Goal: Transaction & Acquisition: Subscribe to service/newsletter

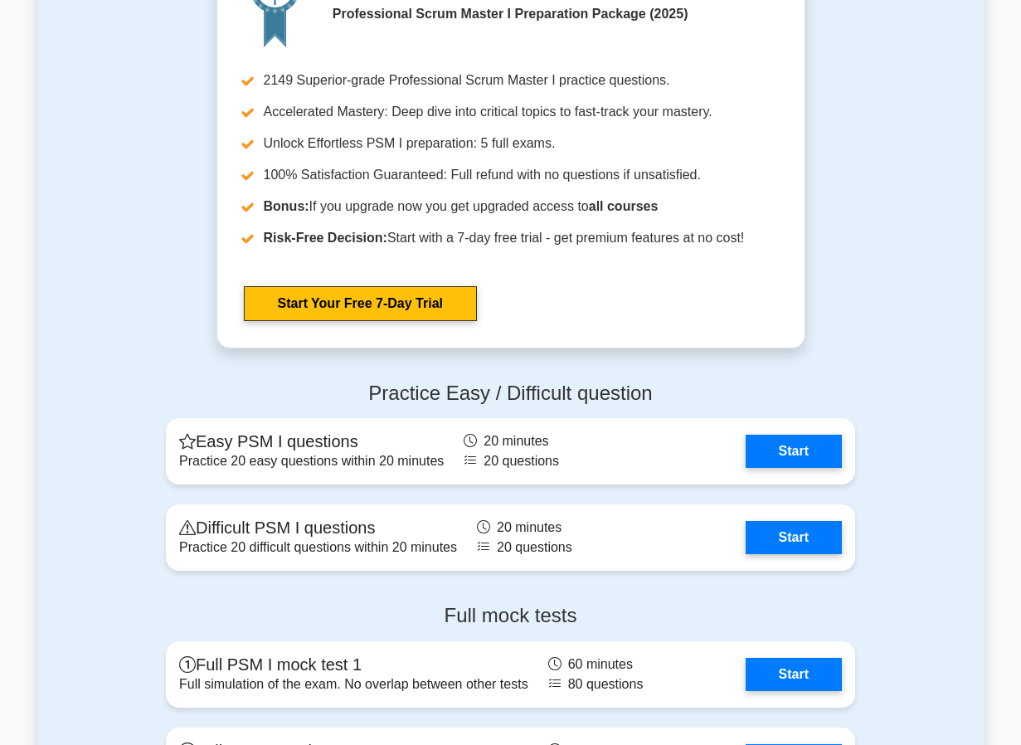
scroll to position [3468, 0]
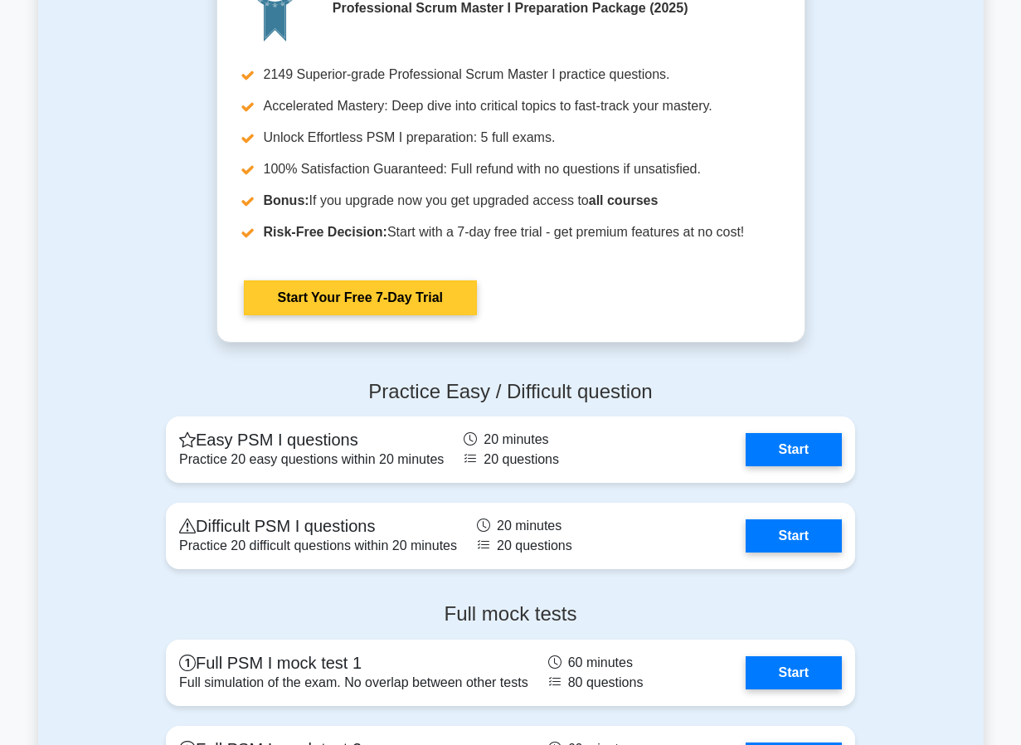
click at [367, 295] on link "Start Your Free 7-Day Trial" at bounding box center [360, 297] width 233 height 35
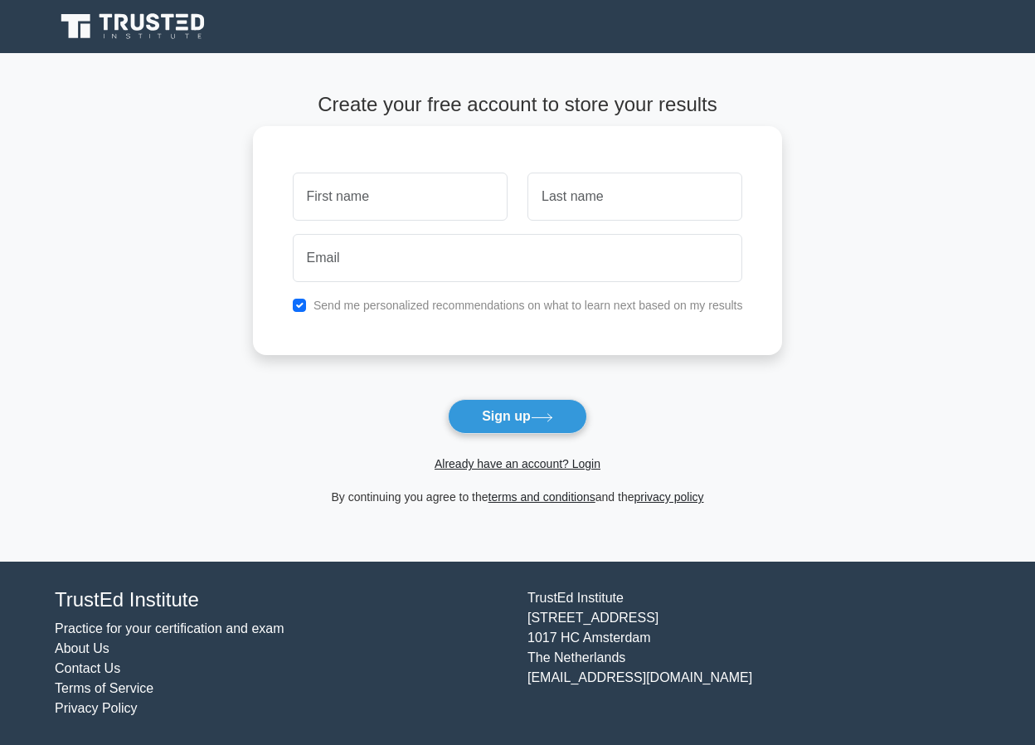
click at [365, 291] on div "Send me personalized recommendations on what to learn next based on my results" at bounding box center [518, 240] width 530 height 229
click at [392, 205] on input "text" at bounding box center [400, 196] width 215 height 48
type input "fatimatu"
click at [559, 197] on input "text" at bounding box center [634, 196] width 215 height 48
type input "abdulkadir"
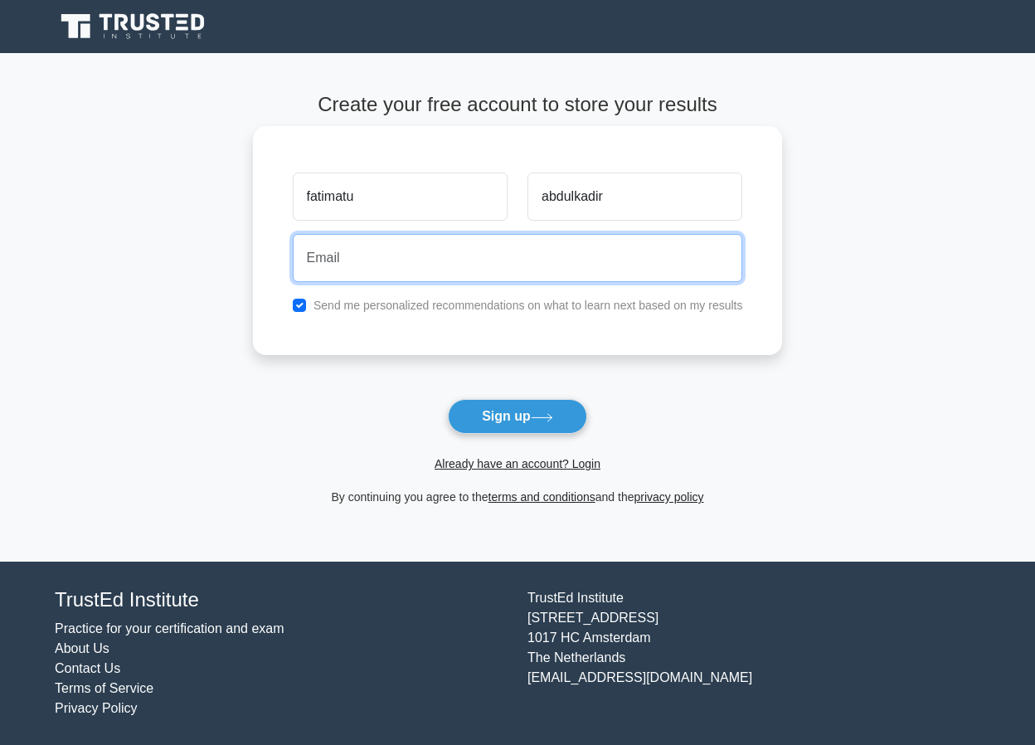
click at [454, 250] on input "email" at bounding box center [518, 258] width 450 height 48
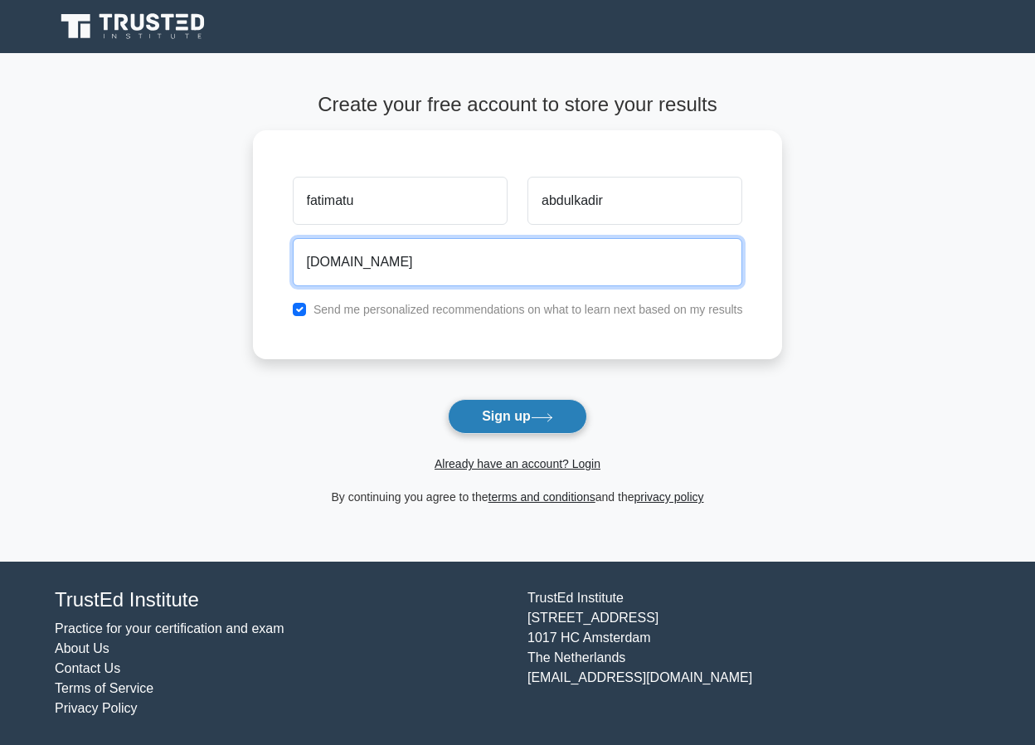
type input "witty123gmail.com"
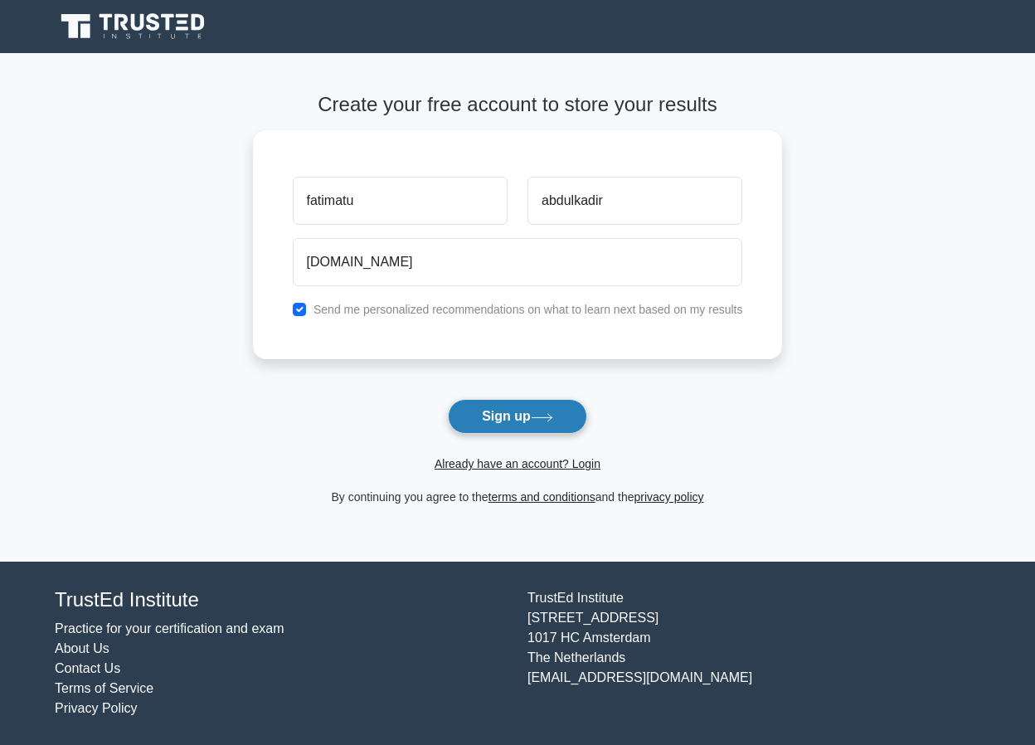
click at [516, 420] on button "Sign up" at bounding box center [517, 416] width 139 height 35
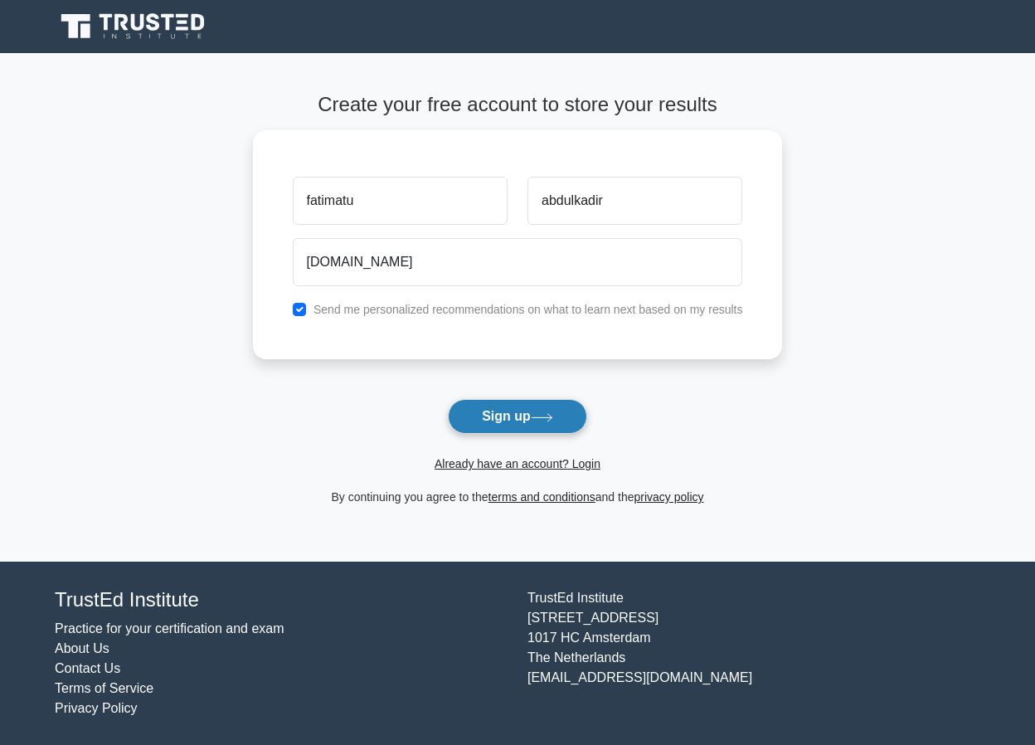
click at [516, 420] on button "Sign up" at bounding box center [517, 416] width 139 height 35
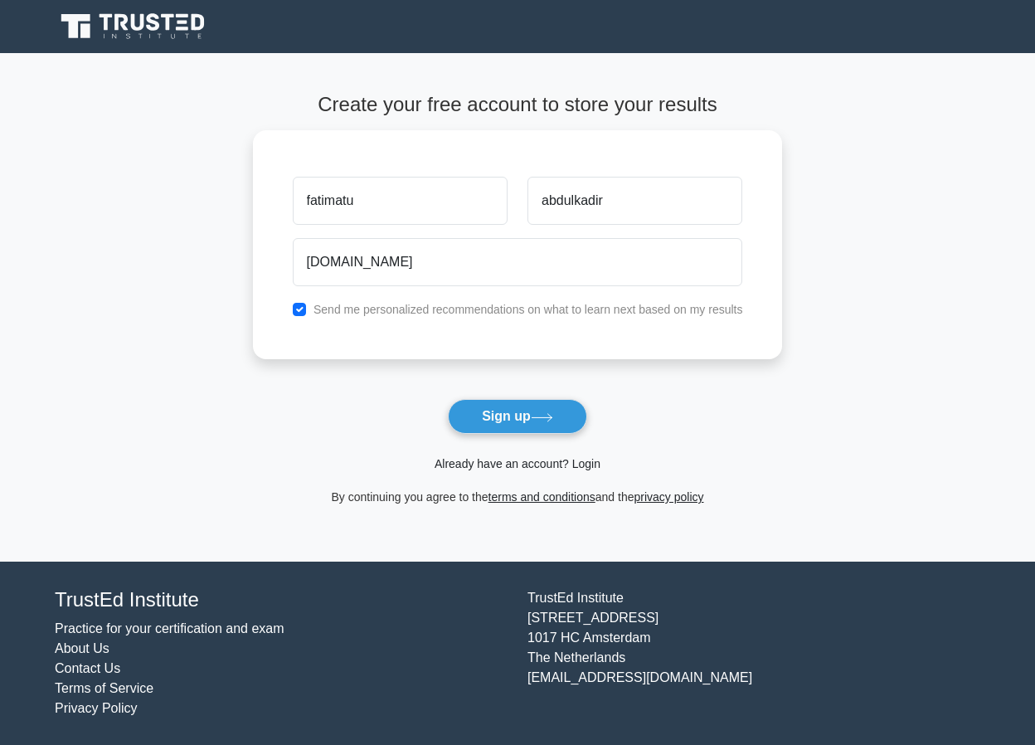
click at [541, 466] on link "Already have an account? Login" at bounding box center [518, 463] width 166 height 13
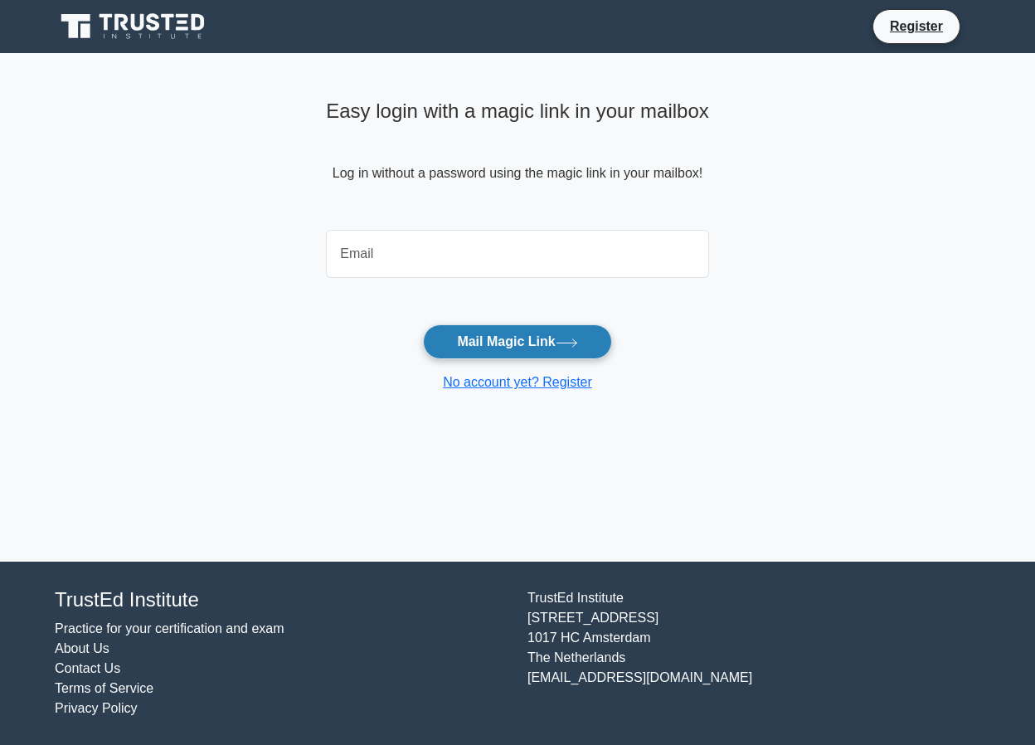
click at [507, 350] on button "Mail Magic Link" at bounding box center [517, 341] width 188 height 35
click at [532, 386] on link "No account yet? Register" at bounding box center [517, 382] width 149 height 14
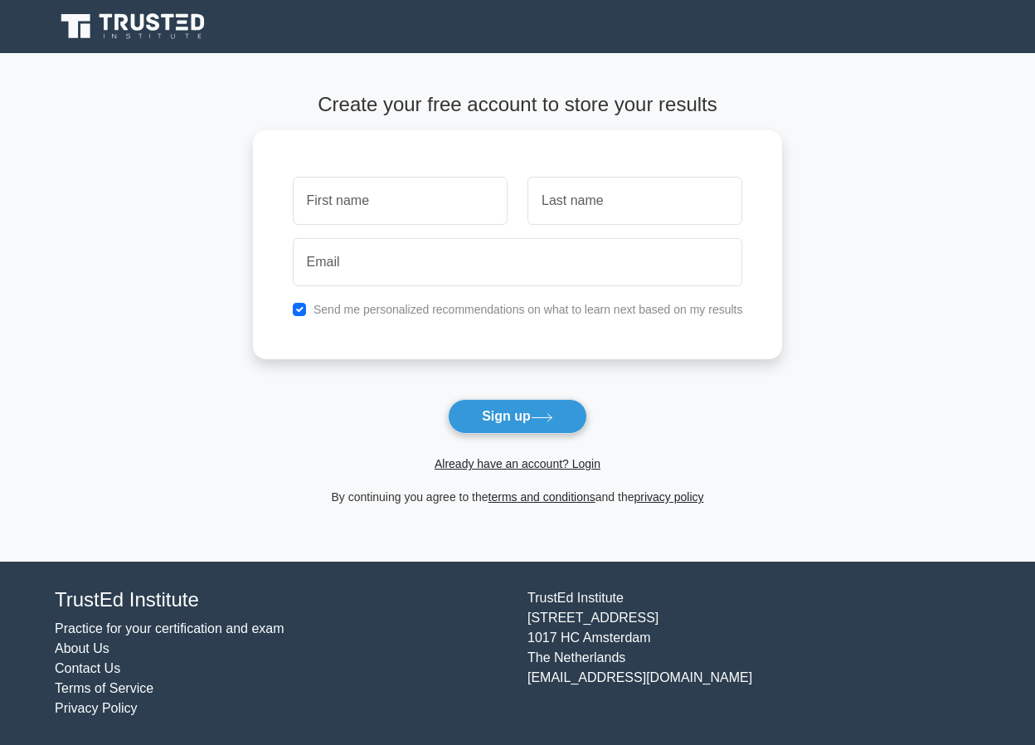
click at [531, 475] on form "Create your free account to store your results Send me personalized recommendat…" at bounding box center [518, 300] width 530 height 414
click at [527, 468] on link "Already have an account? Login" at bounding box center [518, 463] width 166 height 13
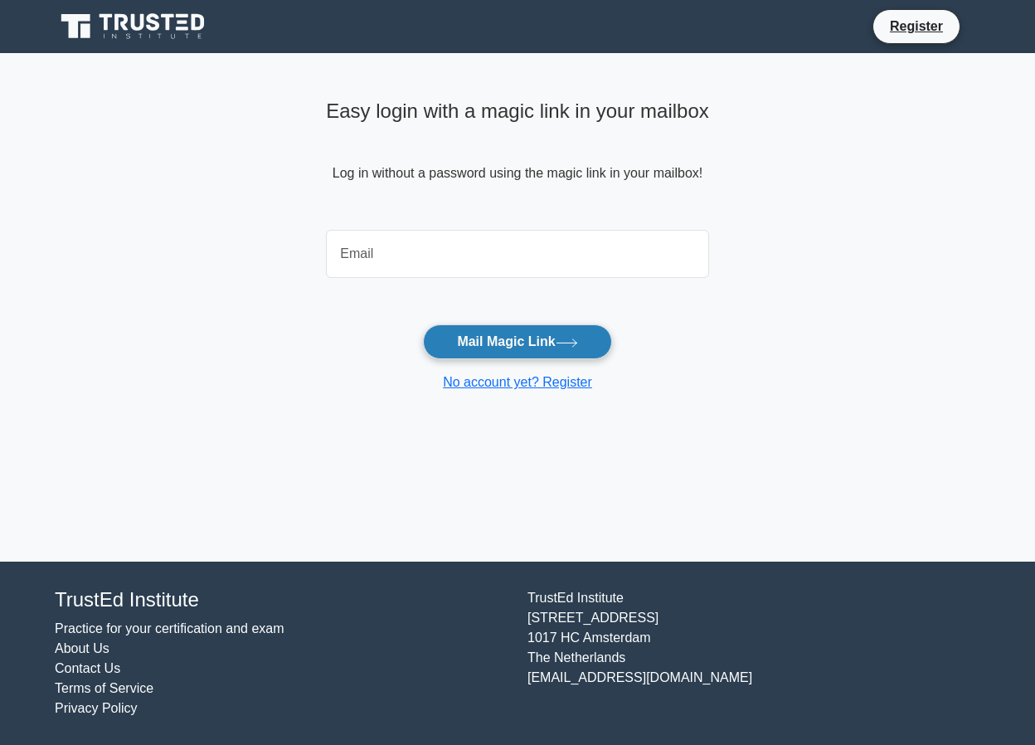
click at [472, 349] on button "Mail Magic Link" at bounding box center [517, 341] width 188 height 35
click at [470, 349] on button "Mail Magic Link" at bounding box center [517, 341] width 188 height 35
